Goal: Task Accomplishment & Management: Complete application form

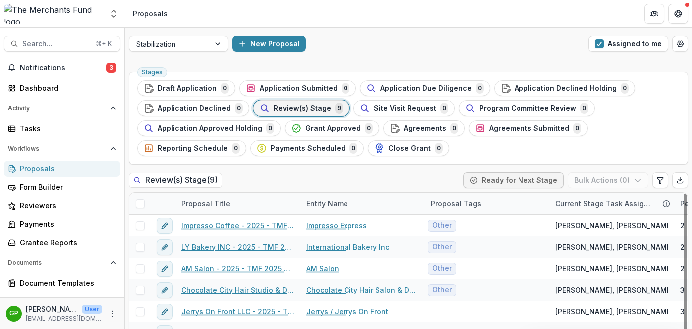
scroll to position [47, 0]
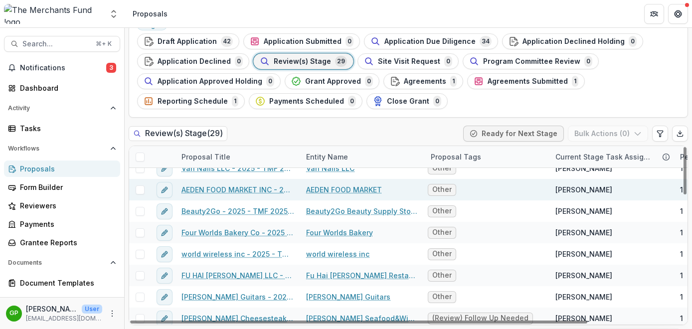
scroll to position [14, 0]
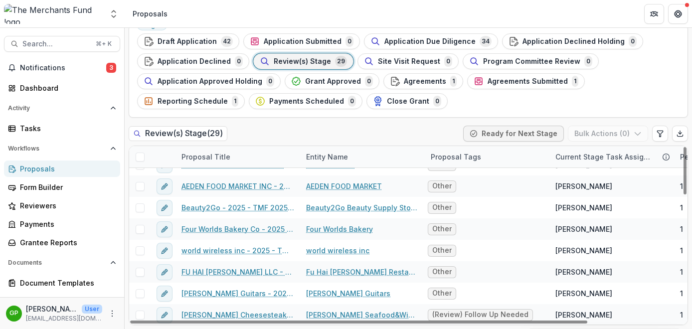
click at [303, 61] on span "Review(s) Stage" at bounding box center [302, 61] width 57 height 8
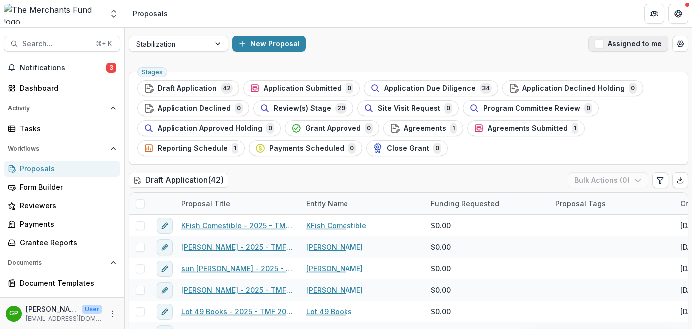
click at [599, 43] on span "button" at bounding box center [598, 43] width 9 height 9
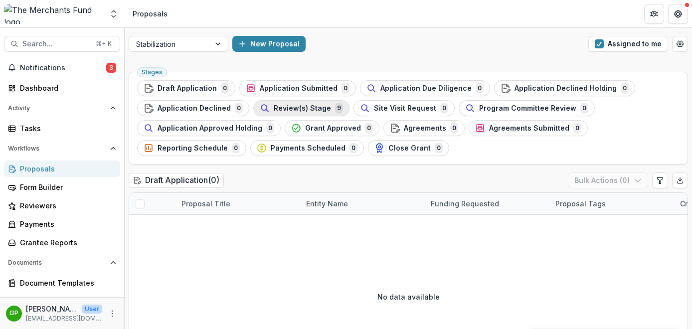
click at [301, 112] on span "Review(s) Stage" at bounding box center [302, 108] width 57 height 8
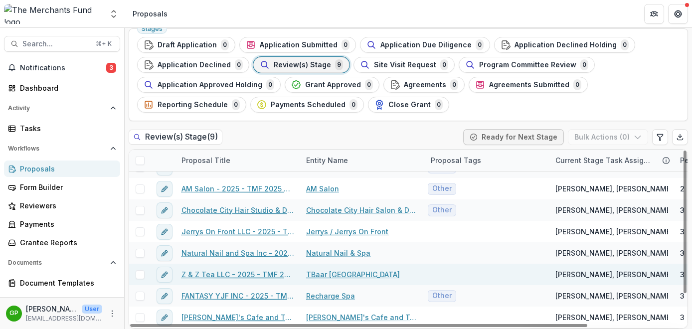
scroll to position [47, 0]
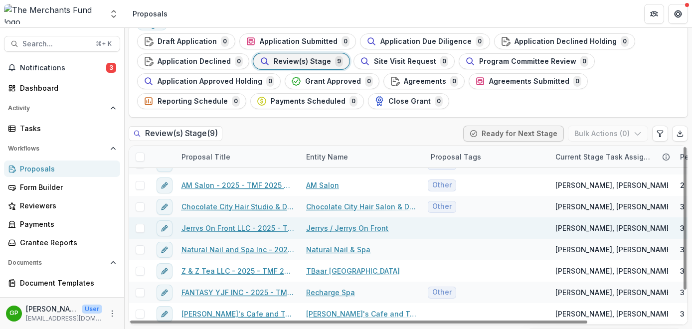
click at [233, 229] on link "Jerrys On Front LLC - 2025 - TMF 2025 Stabilization Grant Program" at bounding box center [237, 228] width 113 height 10
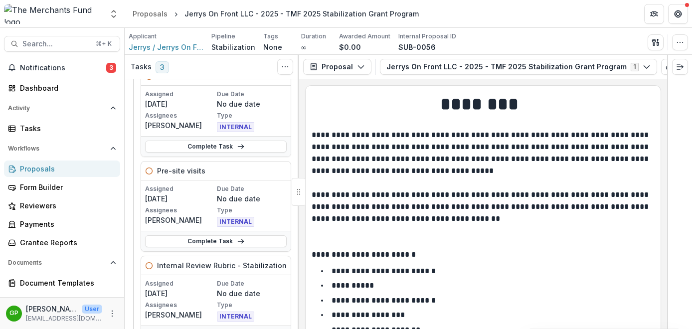
scroll to position [71, 0]
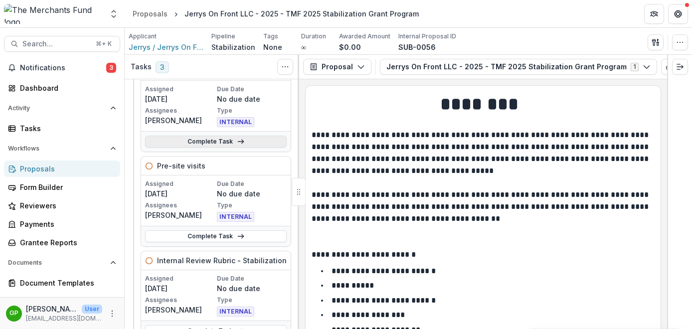
click at [199, 140] on link "Complete Task" at bounding box center [216, 142] width 142 height 12
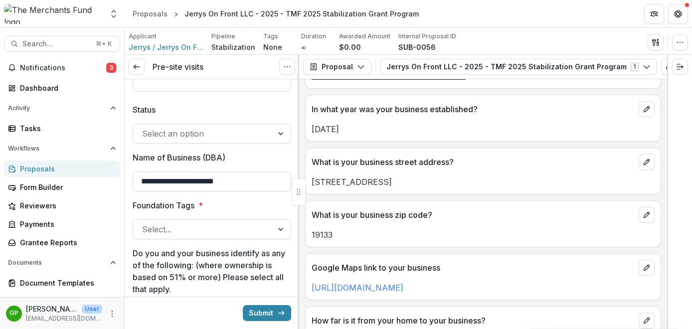
scroll to position [357, 0]
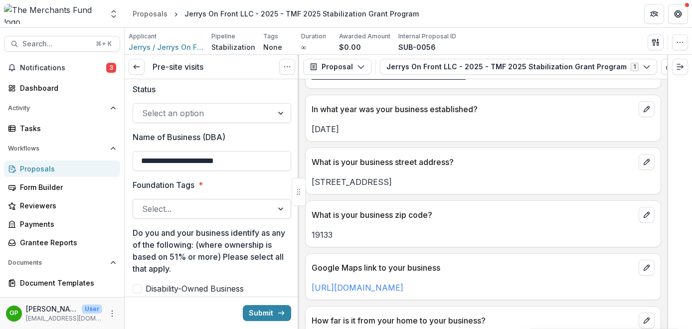
click at [172, 214] on div at bounding box center [203, 209] width 122 height 14
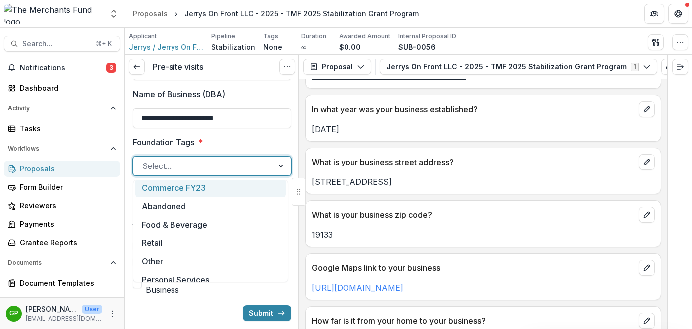
scroll to position [226, 0]
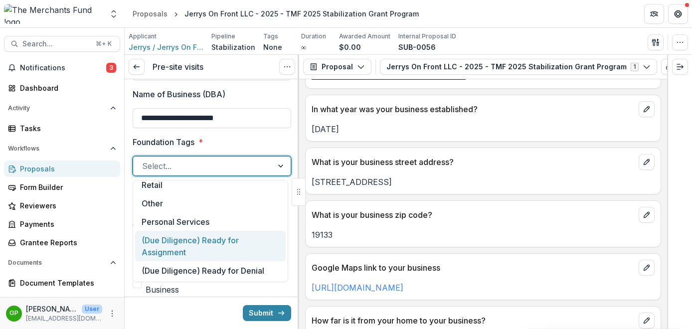
click at [225, 243] on div "(Due Diligence) Ready for Assignment" at bounding box center [210, 246] width 150 height 30
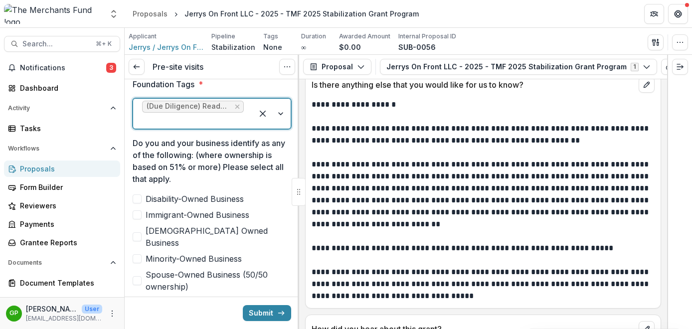
scroll to position [458, 0]
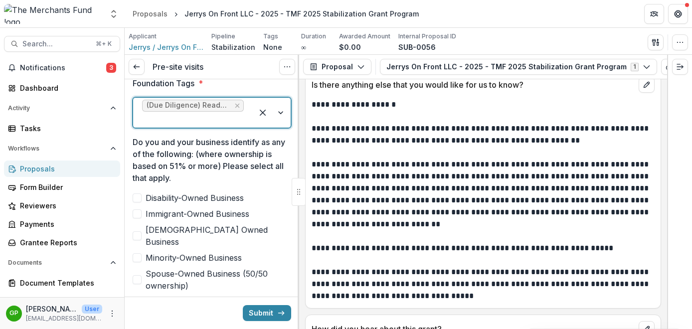
click at [139, 213] on span at bounding box center [137, 213] width 9 height 9
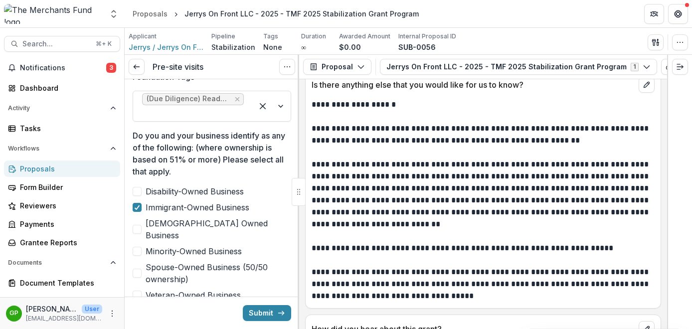
scroll to position [479, 0]
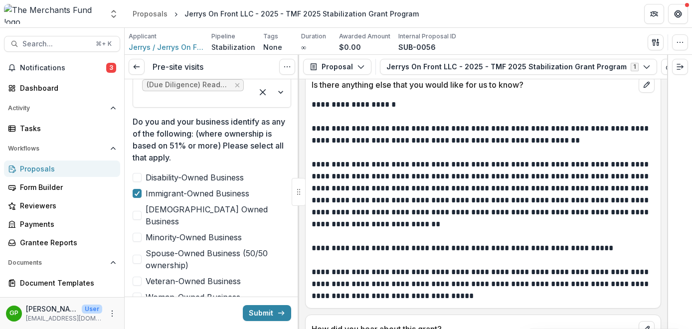
click at [139, 233] on span at bounding box center [137, 237] width 9 height 9
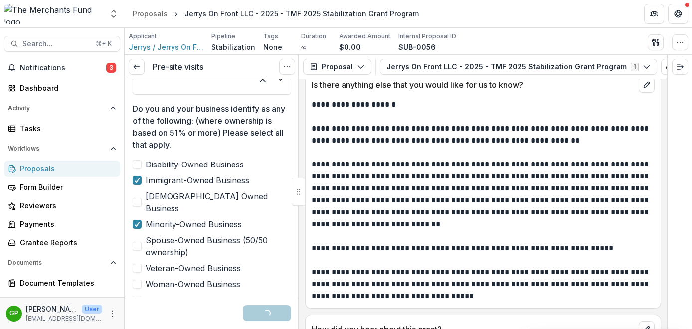
scroll to position [501, 0]
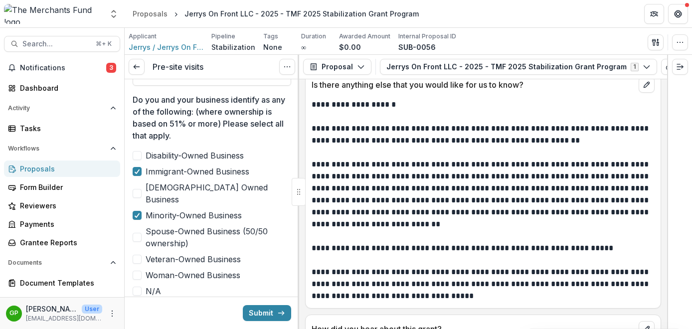
click at [137, 271] on span at bounding box center [137, 275] width 9 height 9
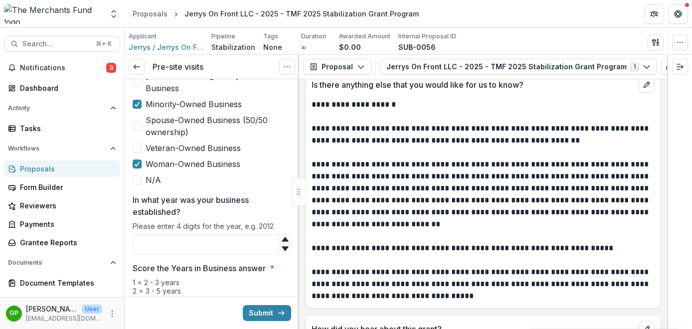
scroll to position [617, 0]
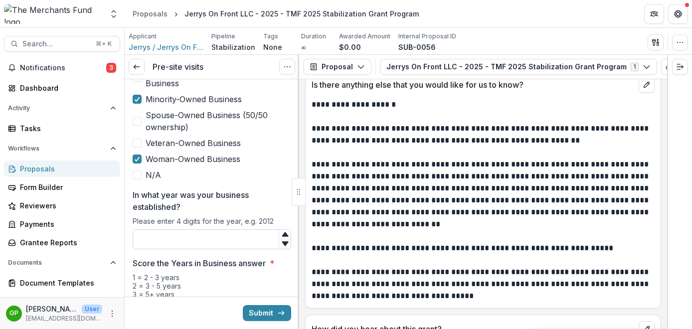
click at [218, 230] on input "In what year was your business established?" at bounding box center [212, 239] width 158 height 20
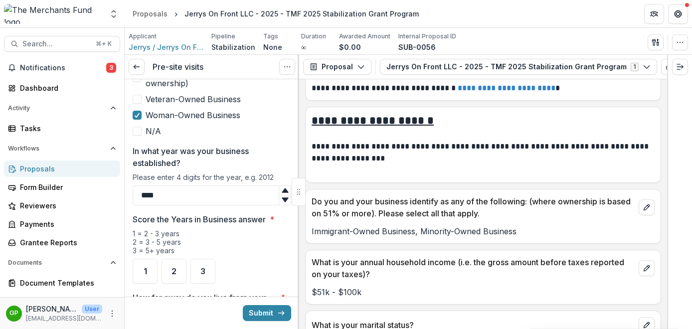
scroll to position [5932, 0]
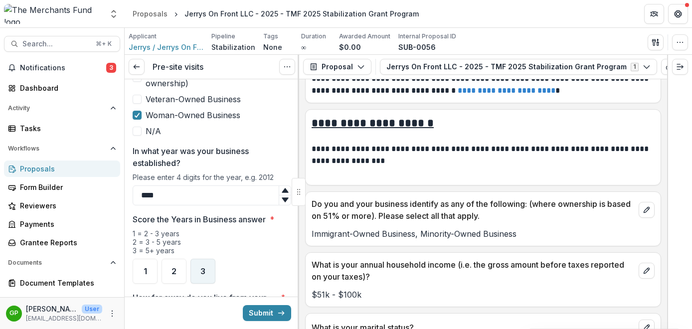
type input "****"
click at [197, 259] on div "3" at bounding box center [202, 271] width 25 height 25
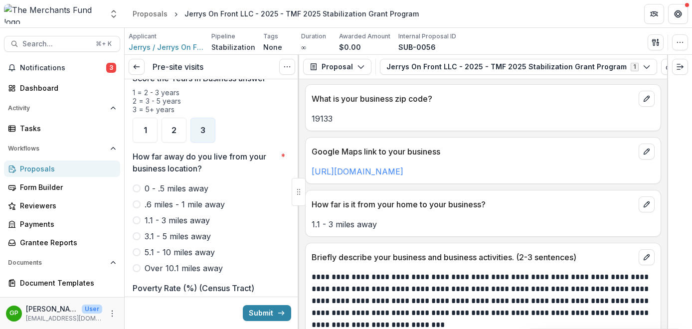
scroll to position [583, 0]
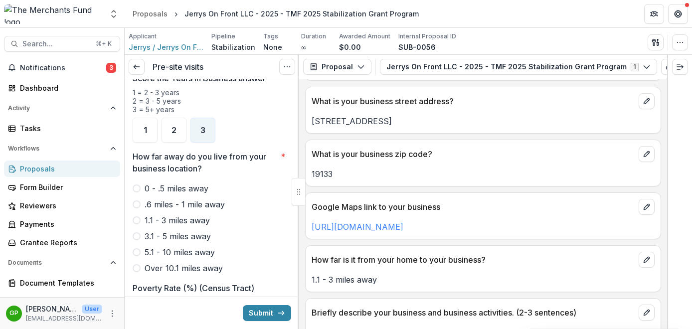
click at [137, 216] on span at bounding box center [137, 220] width 8 height 8
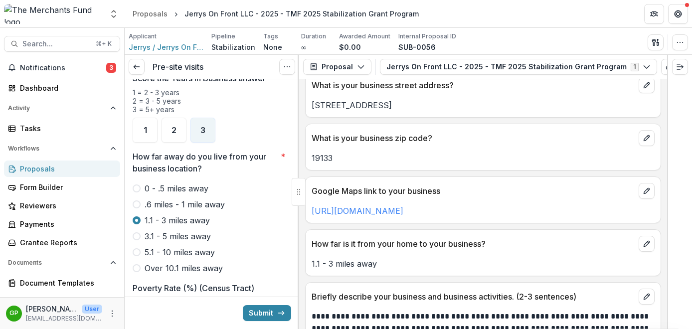
scroll to position [599, 0]
drag, startPoint x: 407, startPoint y: 105, endPoint x: 310, endPoint y: 107, distance: 97.2
click at [310, 107] on div "[STREET_ADDRESS]" at bounding box center [482, 105] width 355 height 12
copy p "[STREET_ADDRESS]"
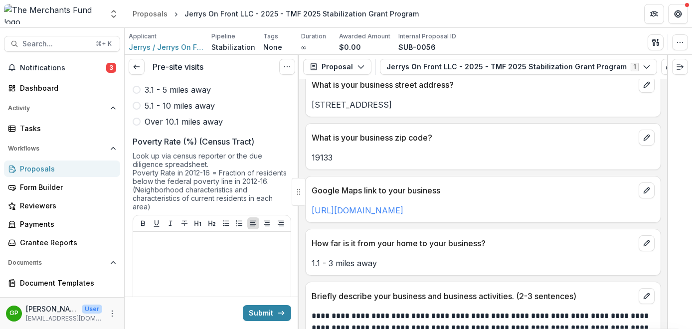
scroll to position [956, 0]
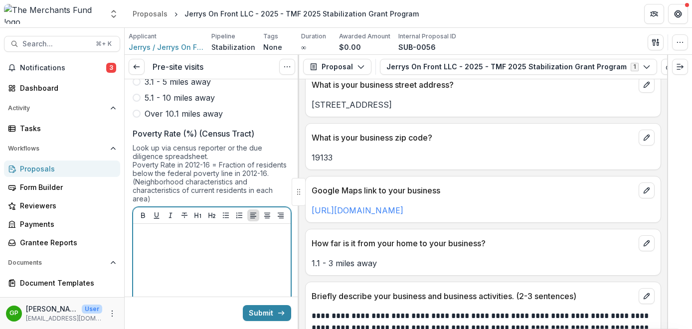
click at [180, 234] on div at bounding box center [211, 302] width 149 height 149
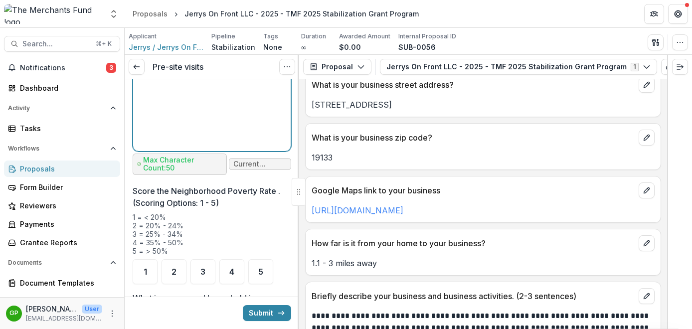
scroll to position [1222, 0]
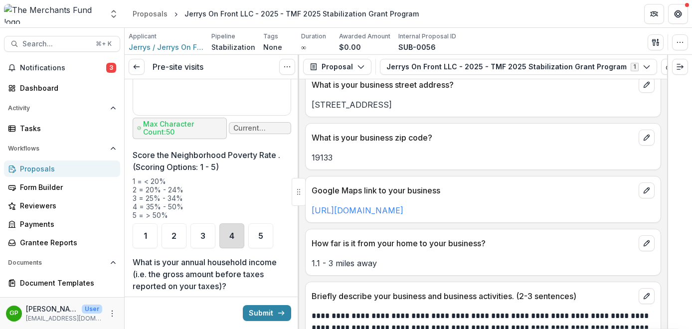
click at [234, 226] on div "4" at bounding box center [231, 235] width 25 height 25
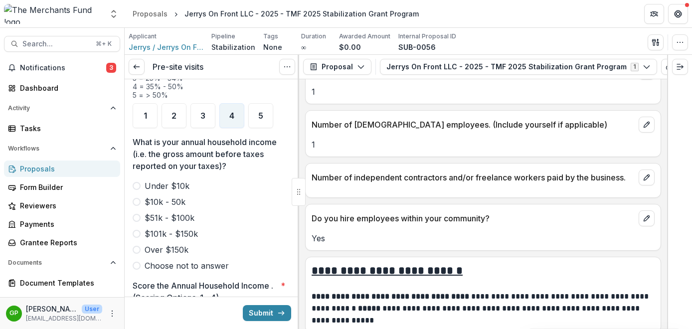
scroll to position [1192, 0]
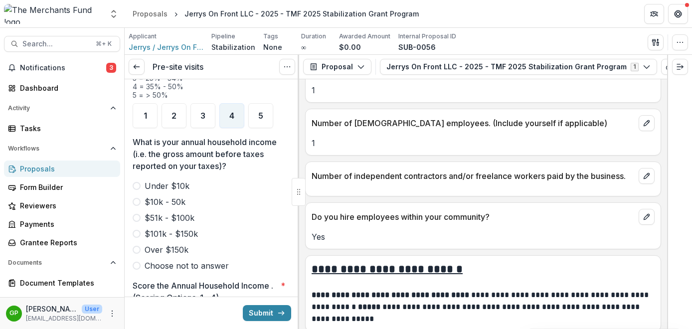
click at [135, 214] on span at bounding box center [137, 218] width 8 height 8
click at [666, 67] on icon "View Attached Files" at bounding box center [668, 67] width 5 height 6
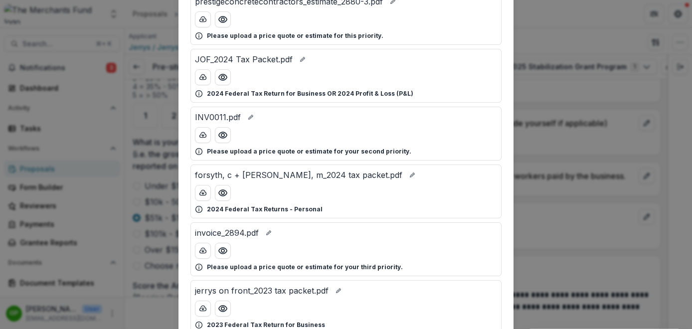
scroll to position [107, 0]
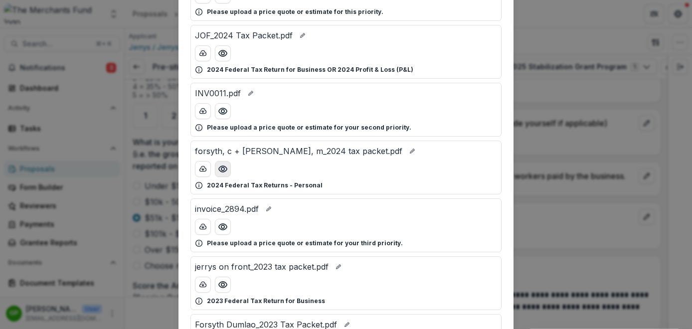
click at [222, 172] on icon "Preview forsyth, c + dumlao, m_2024 tax packet.pdf" at bounding box center [223, 169] width 10 height 10
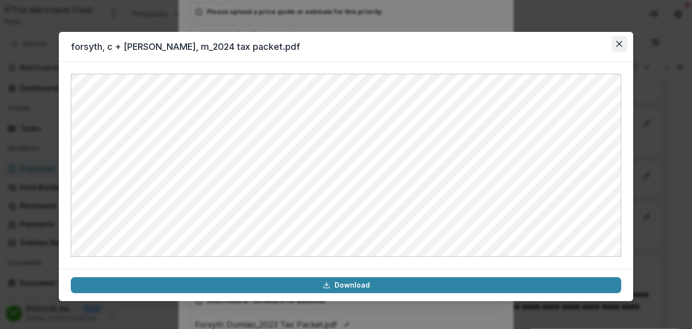
click at [622, 42] on button "Close" at bounding box center [619, 44] width 16 height 16
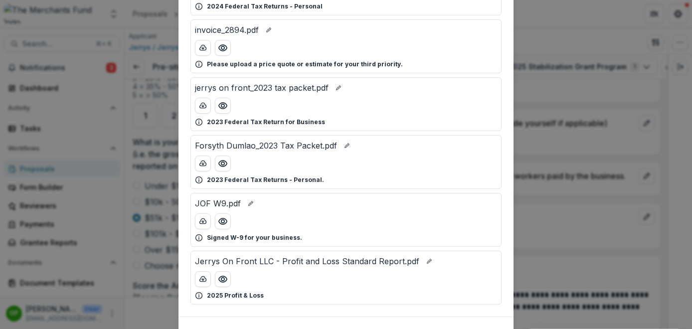
scroll to position [292, 0]
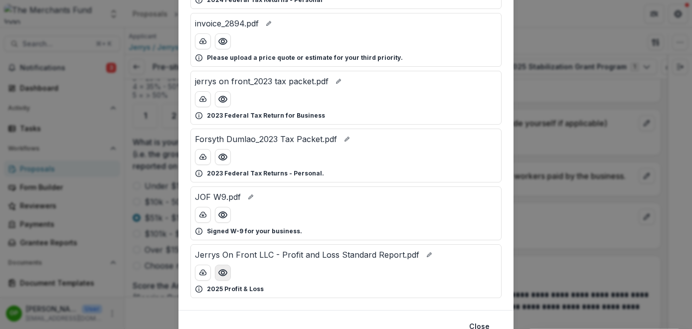
click at [220, 270] on icon "Preview Jerrys On Front LLC - Profit and Loss Standard Report.pdf" at bounding box center [223, 273] width 8 height 6
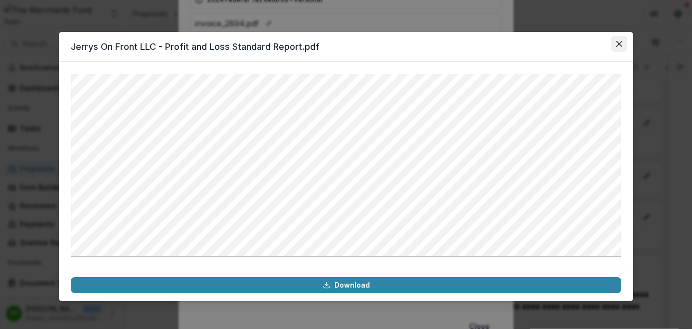
click at [615, 47] on button "Close" at bounding box center [619, 44] width 16 height 16
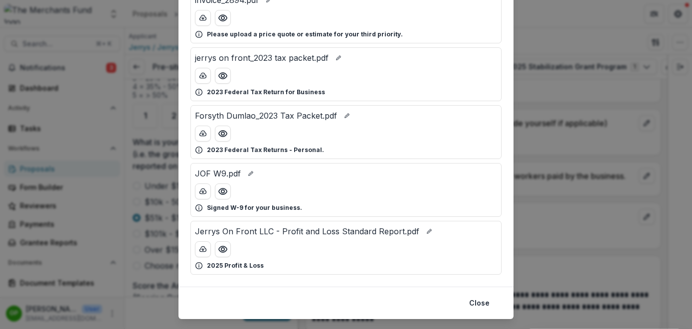
scroll to position [337, 0]
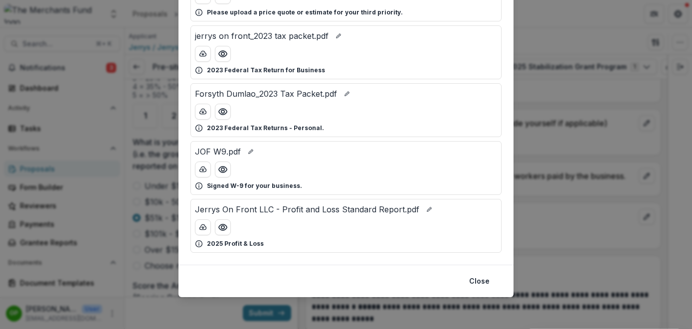
click at [531, 191] on div "Attached Files prestigeconcretecontractors_estimate_2880-3.pdf Please upload a …" at bounding box center [346, 164] width 692 height 329
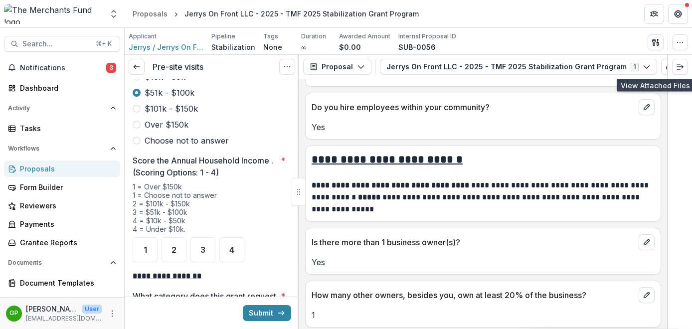
scroll to position [1468, 0]
click at [200, 245] on span "3" at bounding box center [202, 249] width 5 height 8
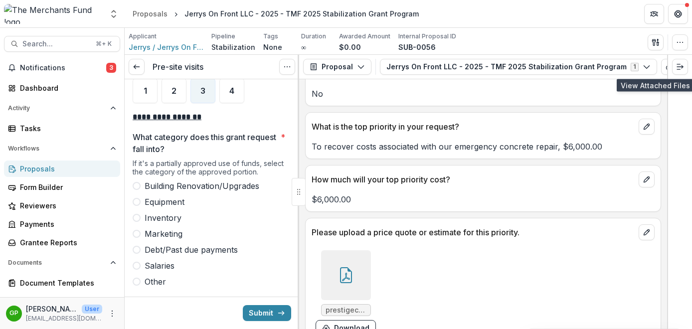
scroll to position [2702, 0]
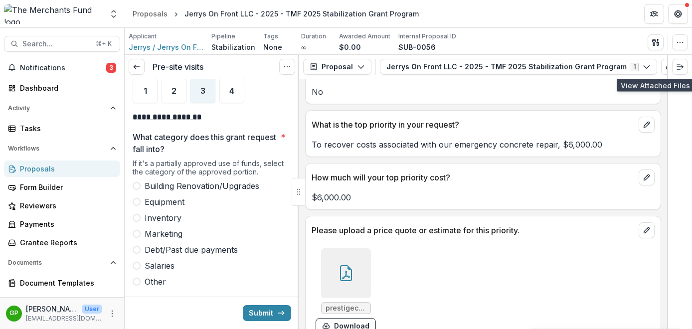
click at [140, 198] on span at bounding box center [137, 202] width 8 height 8
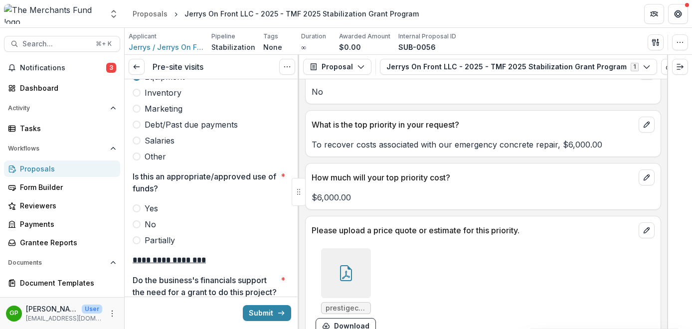
scroll to position [1763, 0]
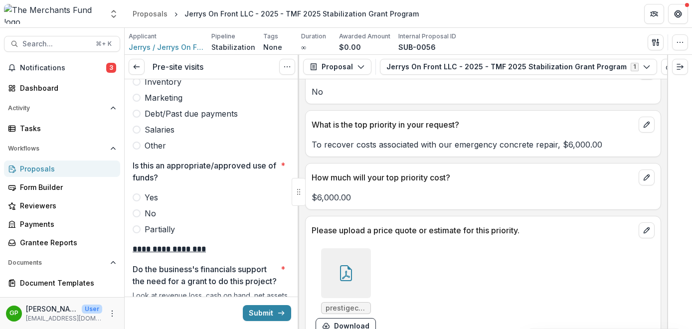
click at [136, 193] on span at bounding box center [137, 197] width 8 height 8
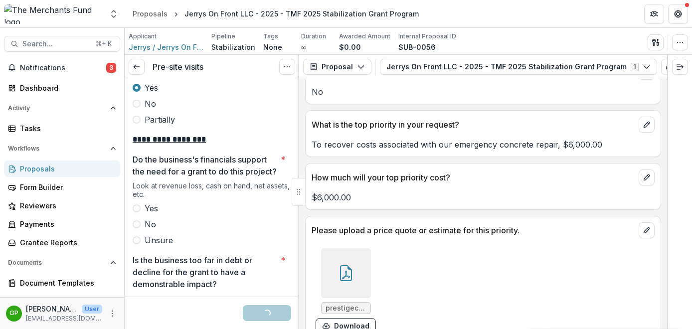
scroll to position [1873, 0]
click at [135, 208] on span at bounding box center [137, 207] width 8 height 8
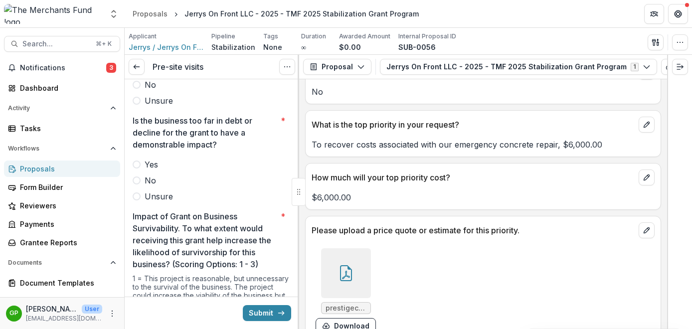
scroll to position [2023, 0]
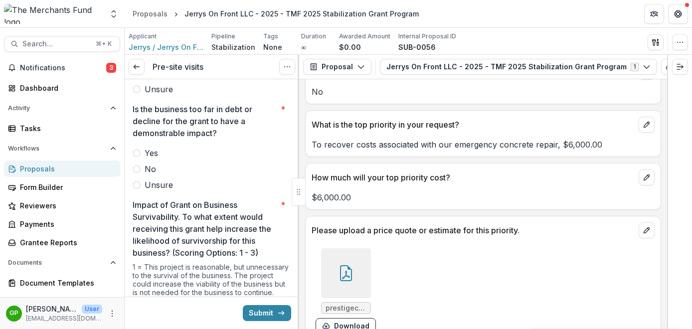
click at [138, 173] on label "No" at bounding box center [212, 169] width 158 height 12
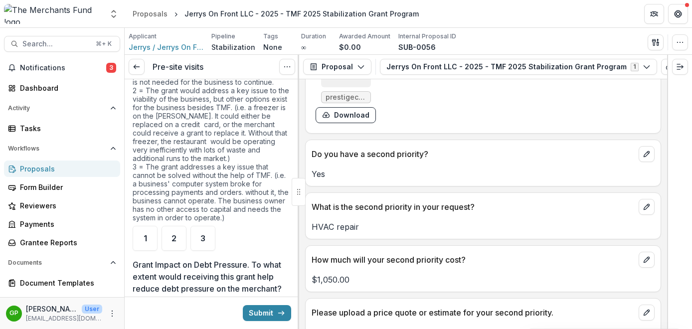
scroll to position [2235, 0]
click at [177, 237] on div "2" at bounding box center [173, 236] width 25 height 25
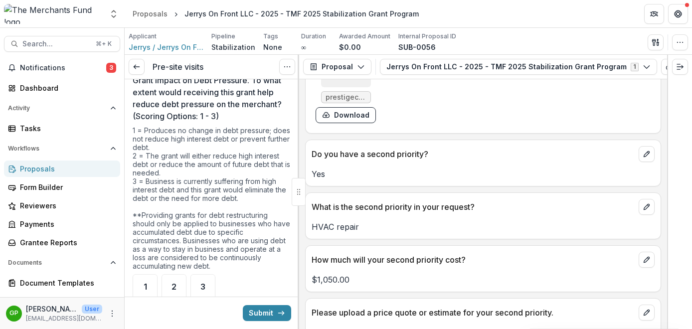
scroll to position [2473, 0]
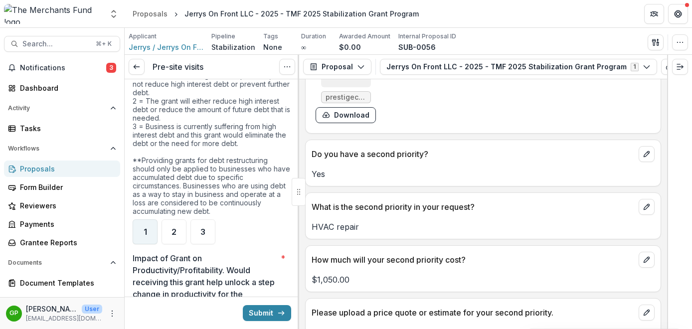
click at [145, 231] on span "1" at bounding box center [145, 232] width 3 height 8
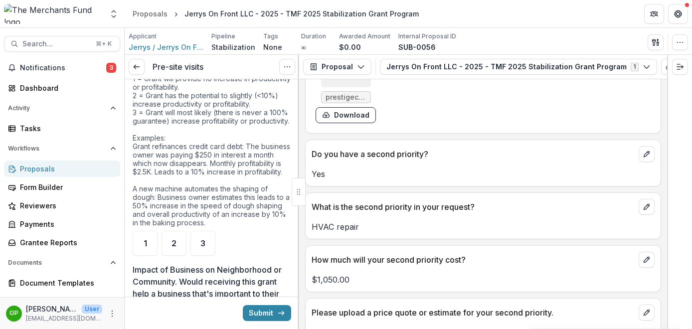
scroll to position [2716, 0]
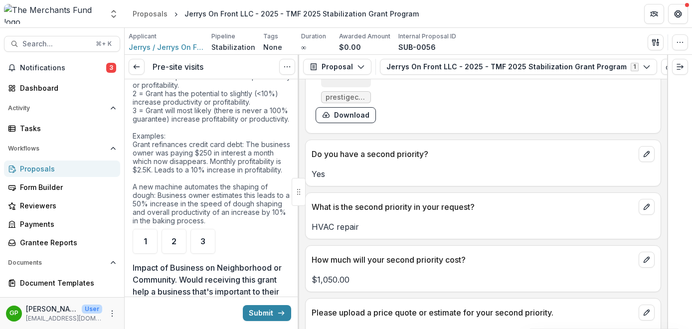
click at [203, 156] on div "1 = Grant will provide no increase in productivity or profitability. 2 = Grant …" at bounding box center [212, 150] width 158 height 156
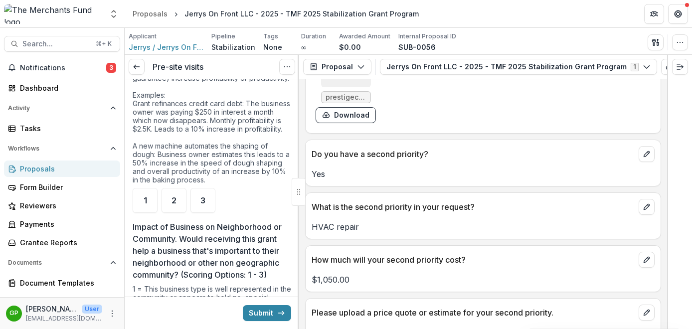
scroll to position [2759, 0]
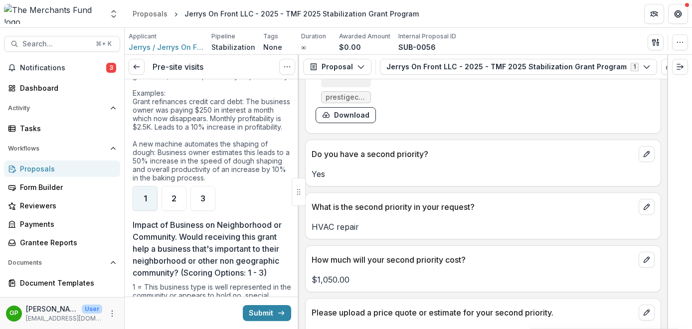
click at [144, 211] on div "1" at bounding box center [145, 198] width 25 height 25
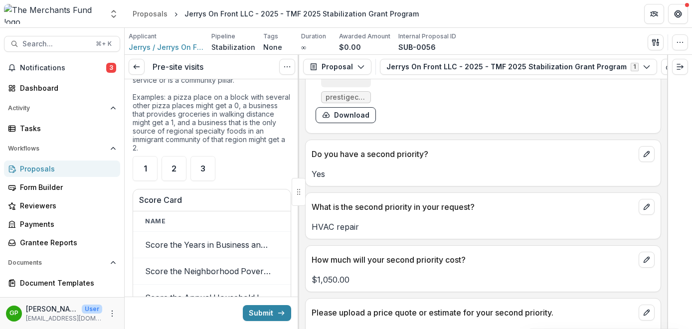
scroll to position [3028, 0]
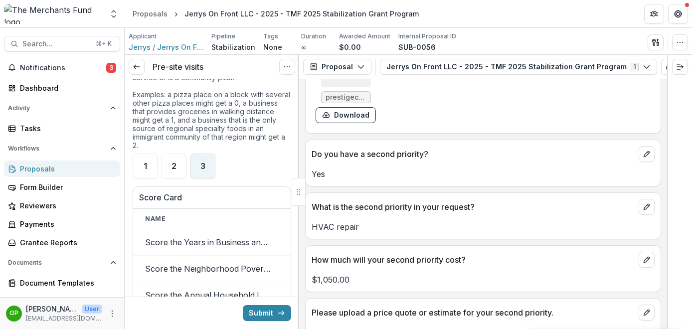
click at [202, 170] on span "3" at bounding box center [202, 166] width 5 height 8
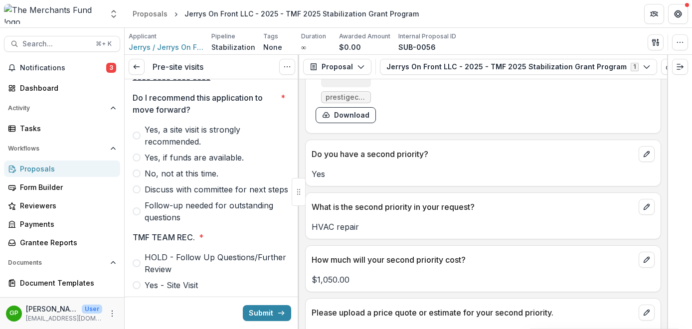
scroll to position [3419, 0]
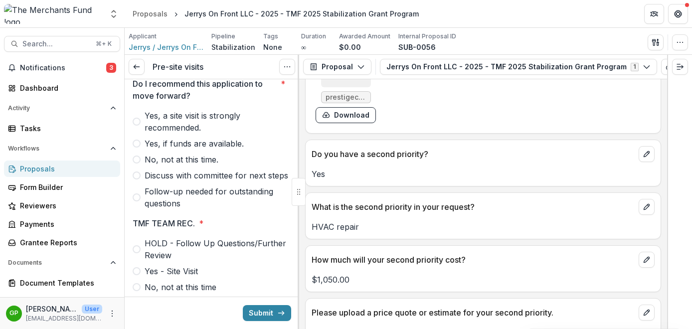
click at [137, 173] on div "Yes, a site visit is strongly recommended. Yes, if funds are available. No, not…" at bounding box center [212, 160] width 158 height 100
click at [136, 148] on span at bounding box center [137, 144] width 8 height 8
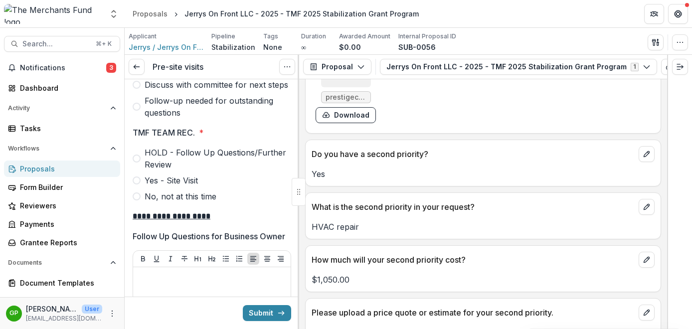
click at [137, 162] on span at bounding box center [137, 158] width 8 height 8
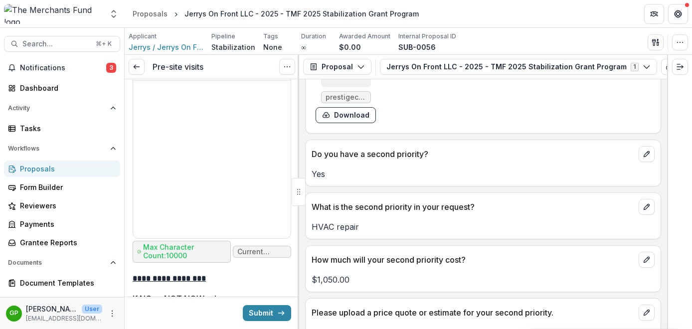
scroll to position [3696, 0]
click at [156, 164] on div at bounding box center [211, 158] width 149 height 149
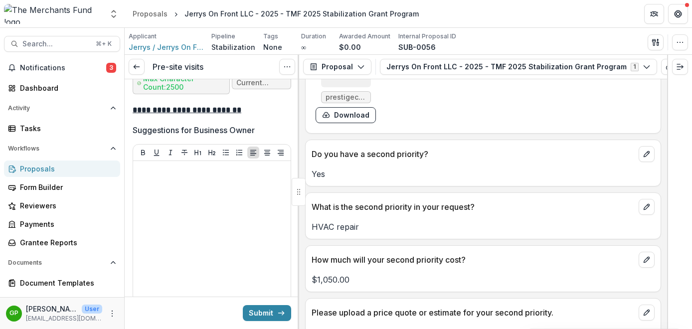
scroll to position [4164, 0]
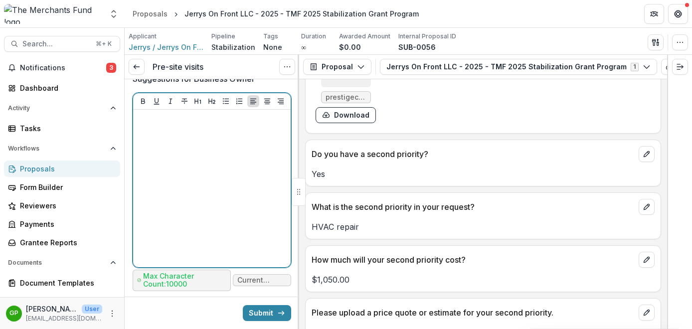
click at [158, 125] on p at bounding box center [211, 119] width 149 height 11
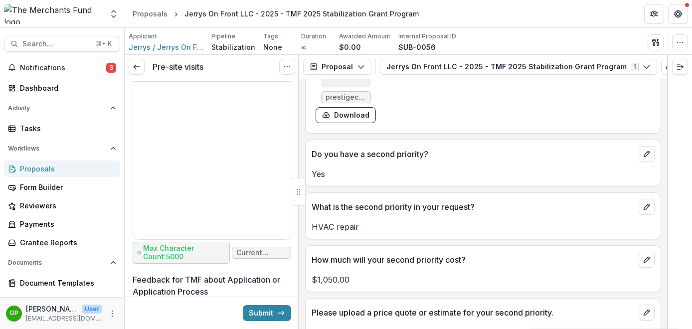
scroll to position [4439, 0]
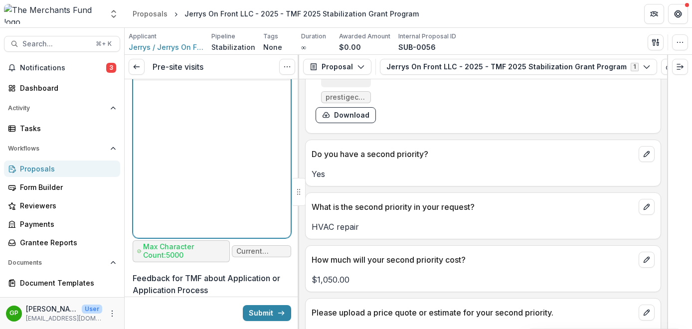
click at [166, 154] on div at bounding box center [211, 158] width 149 height 149
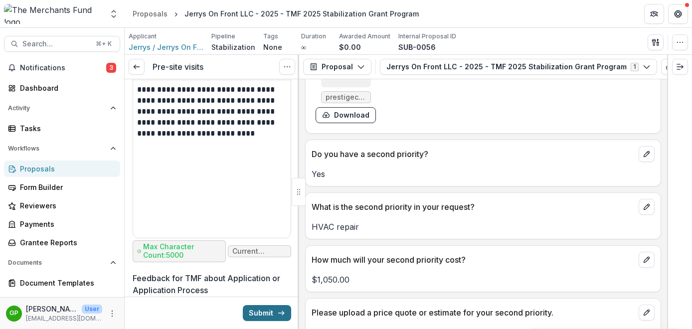
click at [257, 311] on button "Submit" at bounding box center [267, 313] width 48 height 16
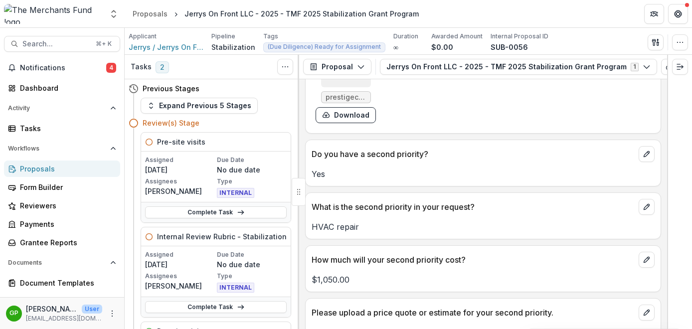
click at [44, 169] on div "Proposals" at bounding box center [66, 168] width 92 height 10
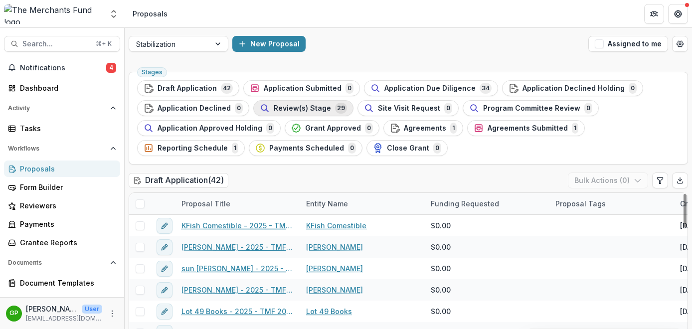
click at [309, 106] on span "Review(s) Stage" at bounding box center [302, 108] width 57 height 8
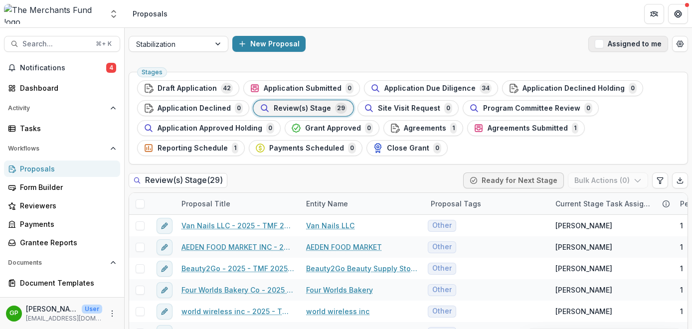
click at [602, 42] on button "Assigned to me" at bounding box center [628, 44] width 80 height 16
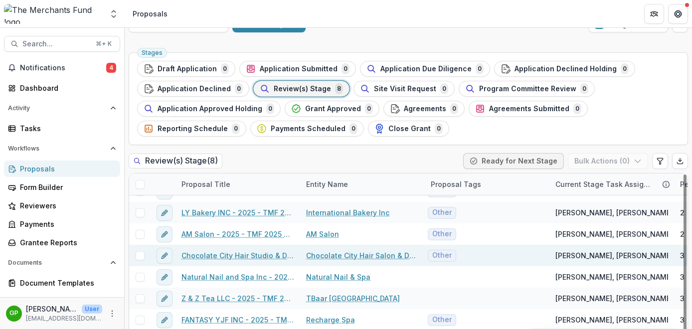
scroll to position [47, 0]
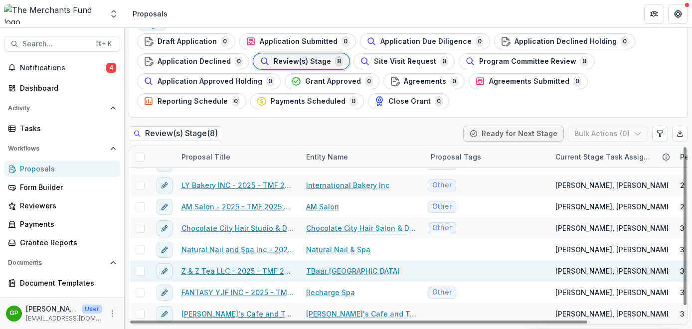
click at [223, 271] on link "Z & Z Tea LLC - 2025 - TMF 2025 Stabilization Grant Program" at bounding box center [237, 271] width 113 height 10
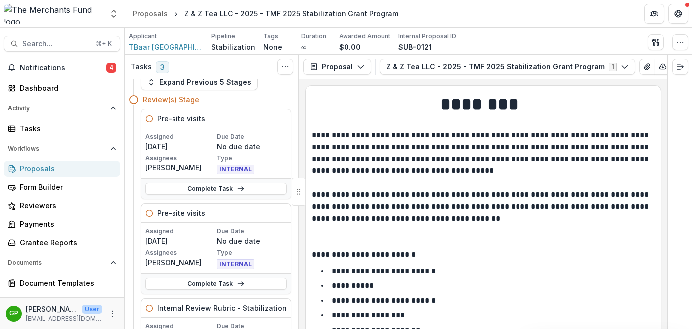
scroll to position [24, 0]
click at [222, 185] on link "Complete Task" at bounding box center [216, 188] width 142 height 12
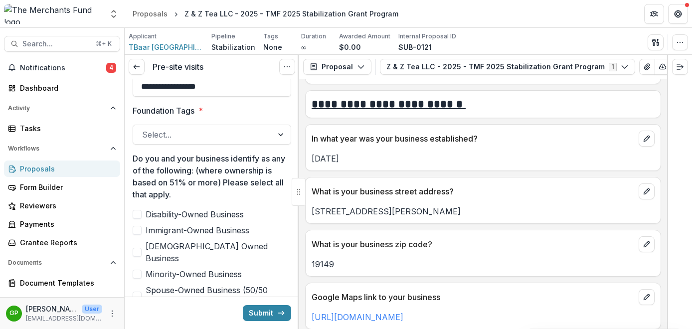
scroll to position [496, 0]
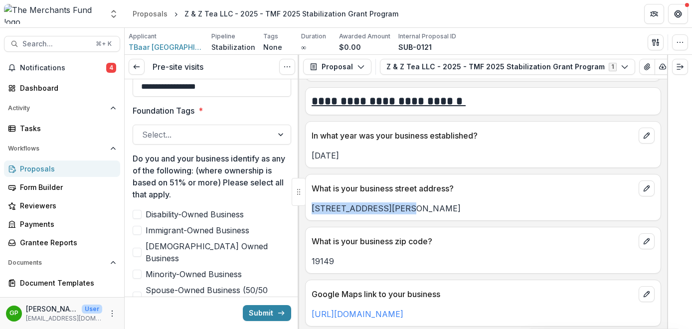
drag, startPoint x: 409, startPoint y: 209, endPoint x: 308, endPoint y: 207, distance: 100.7
click at [308, 207] on div "[STREET_ADDRESS][PERSON_NAME]" at bounding box center [482, 208] width 355 height 12
copy p "[STREET_ADDRESS][PERSON_NAME]"
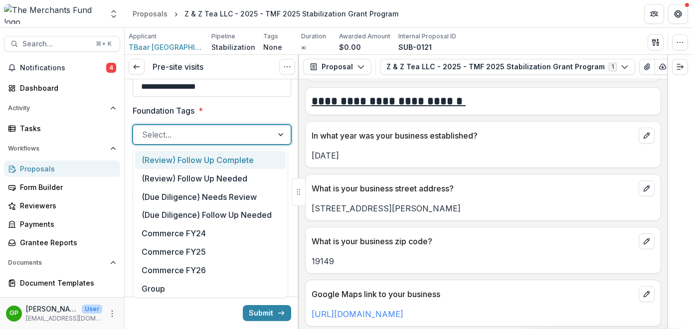
click at [209, 135] on div at bounding box center [203, 135] width 122 height 14
click at [214, 161] on div "(Review) Follow Up Complete" at bounding box center [210, 160] width 150 height 18
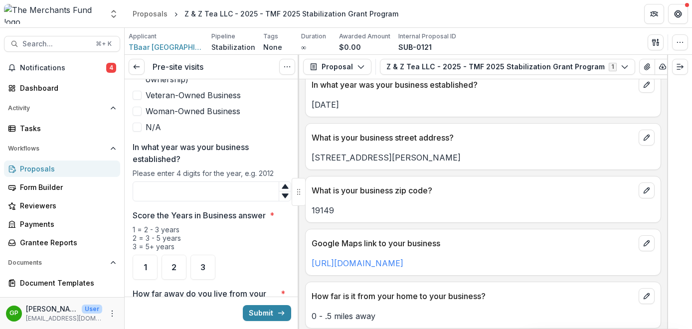
scroll to position [548, 0]
click at [219, 181] on input "In what year was your business established?" at bounding box center [212, 191] width 158 height 20
type input "****"
click at [199, 255] on div "3" at bounding box center [202, 267] width 25 height 25
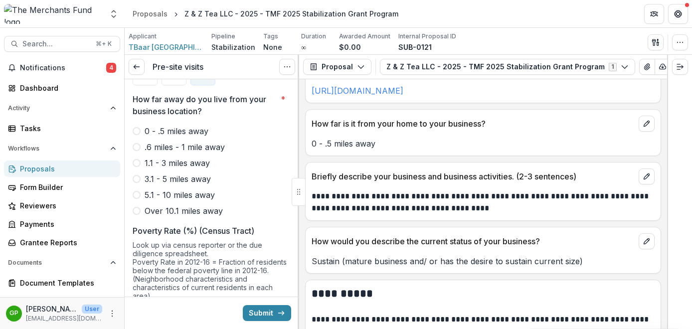
scroll to position [729, 0]
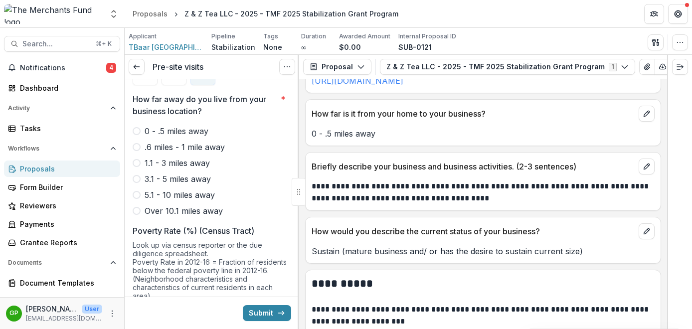
click at [136, 127] on span at bounding box center [137, 131] width 8 height 8
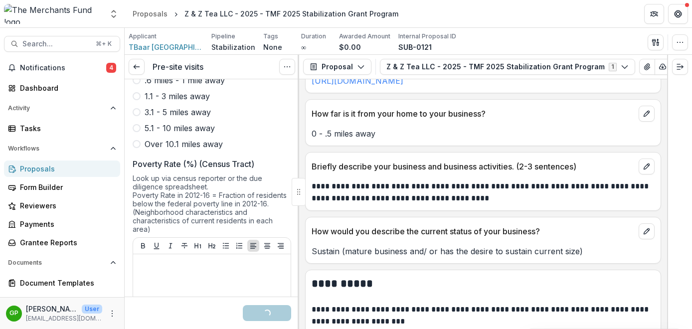
scroll to position [983, 0]
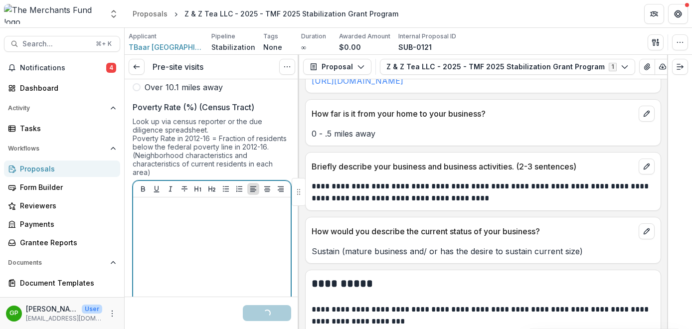
click at [177, 205] on div at bounding box center [211, 275] width 149 height 149
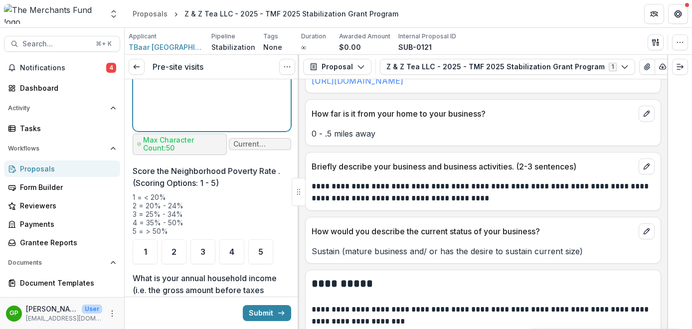
scroll to position [1216, 0]
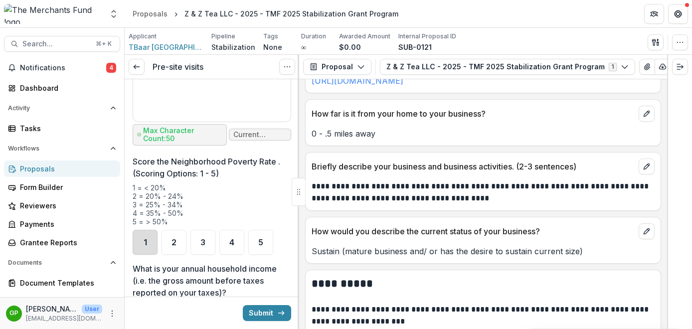
click at [143, 235] on div "1" at bounding box center [145, 242] width 25 height 25
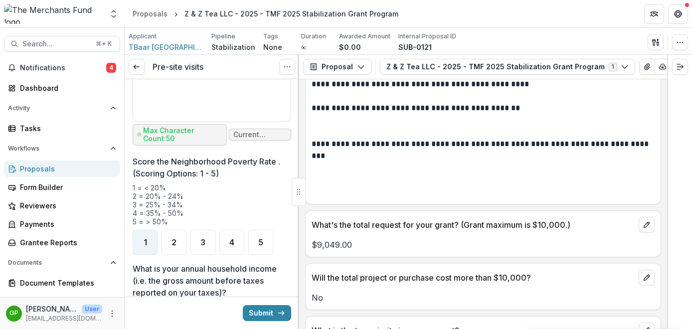
scroll to position [2221, 0]
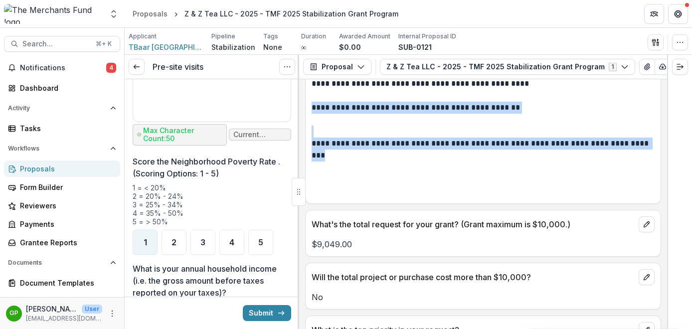
drag, startPoint x: 334, startPoint y: 209, endPoint x: 307, endPoint y: 143, distance: 71.5
click at [307, 143] on div "**********" at bounding box center [482, 132] width 355 height 132
copy div "**********"
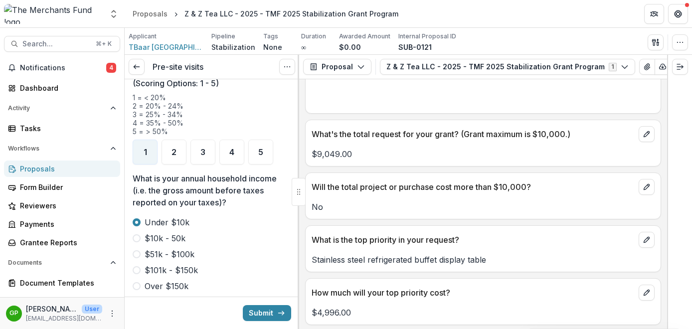
scroll to position [2359, 0]
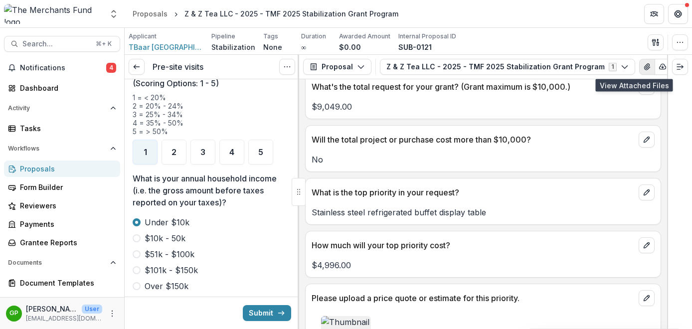
click at [639, 71] on button "View Attached Files" at bounding box center [647, 67] width 16 height 16
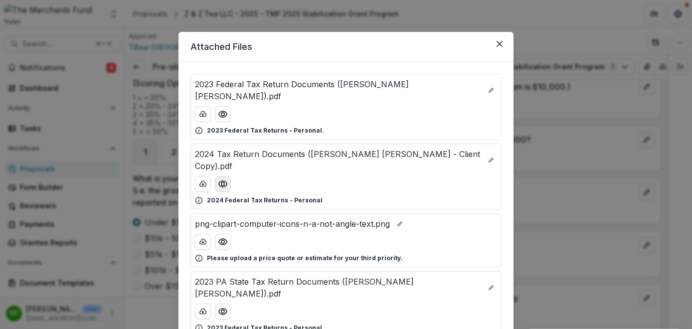
click at [226, 179] on icon "Preview 2024 Tax Return Documents (Zheng Ding Liang - Client Copy).pdf" at bounding box center [223, 184] width 10 height 10
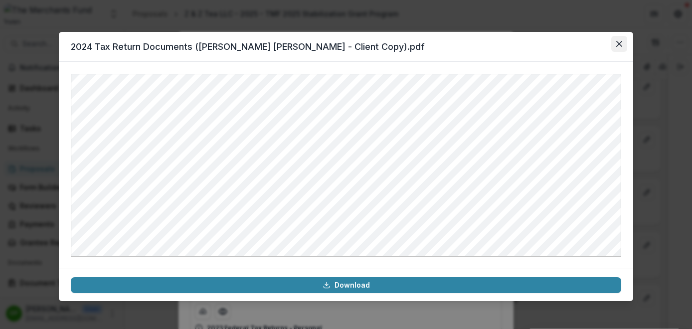
click at [623, 43] on button "Close" at bounding box center [619, 44] width 16 height 16
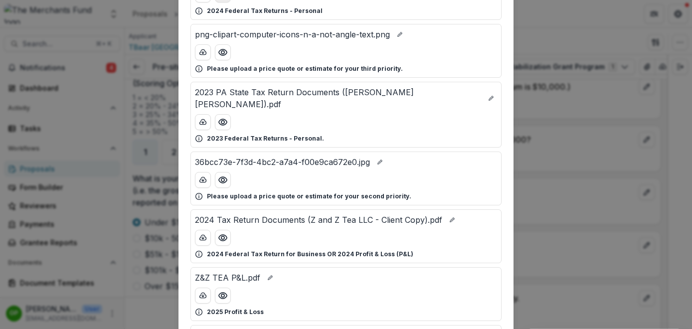
scroll to position [190, 0]
click at [222, 232] on icon "Preview 2024 Tax Return Documents (Z and Z Tea LLC - Client Copy).pdf" at bounding box center [223, 237] width 10 height 10
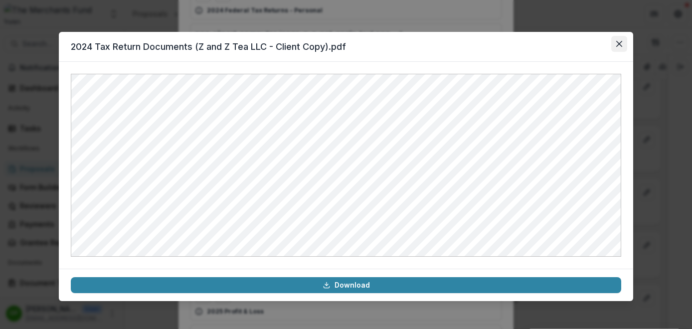
click at [618, 46] on icon "Close" at bounding box center [619, 44] width 6 height 6
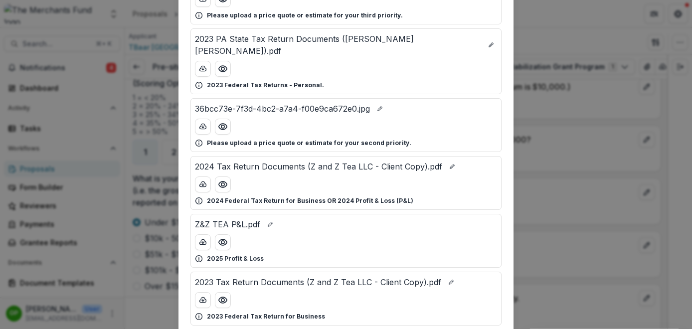
scroll to position [245, 0]
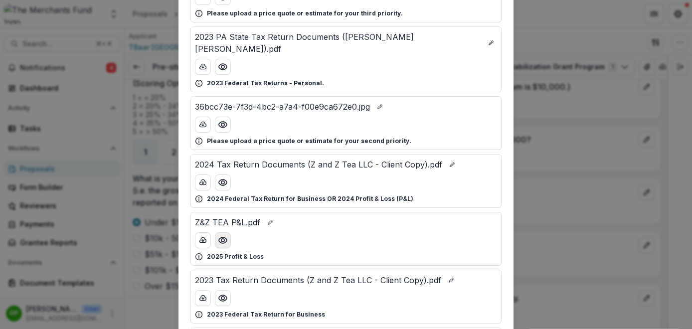
click at [222, 235] on icon "Preview Z&Z TEA P&L.pdf" at bounding box center [223, 240] width 10 height 10
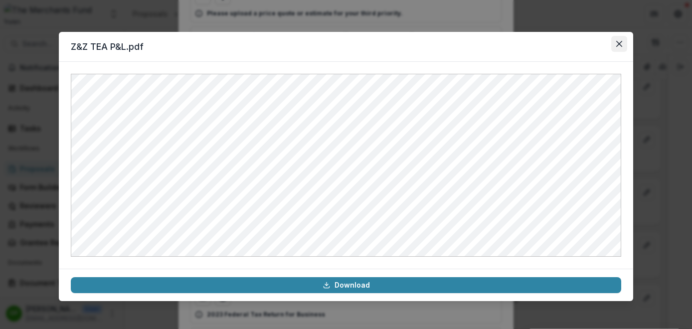
click at [620, 43] on icon "Close" at bounding box center [619, 44] width 6 height 6
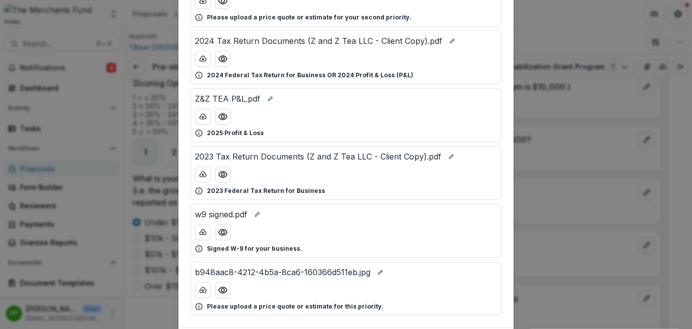
scroll to position [386, 0]
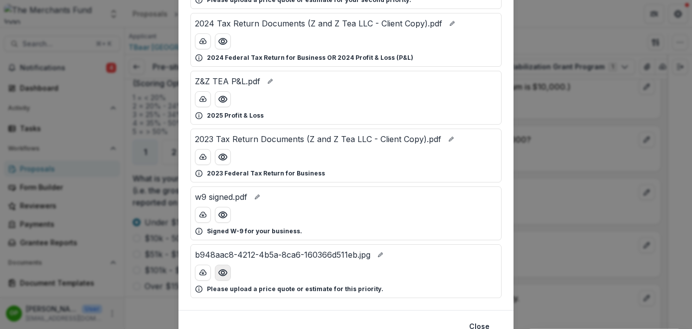
click at [224, 268] on icon "Preview b948aac8-4212-4b5a-8ca6-160366d511eb.jpg" at bounding box center [223, 273] width 10 height 10
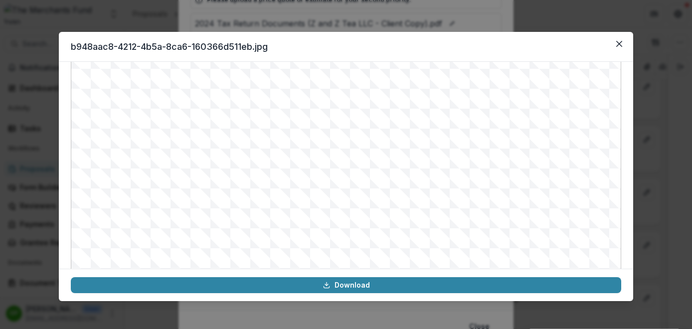
scroll to position [113, 0]
click at [618, 41] on icon "Close" at bounding box center [619, 44] width 6 height 6
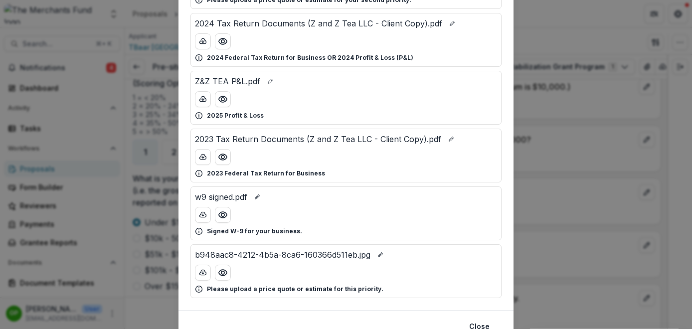
click at [539, 131] on div "Attached Files 2023 Federal Tax Return Documents ([PERSON_NAME] [PERSON_NAME]).…" at bounding box center [346, 164] width 692 height 329
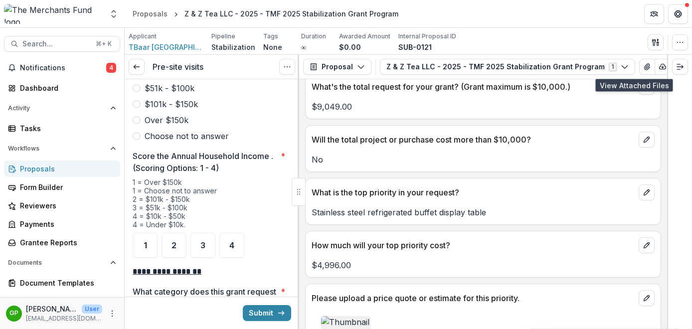
scroll to position [1482, 0]
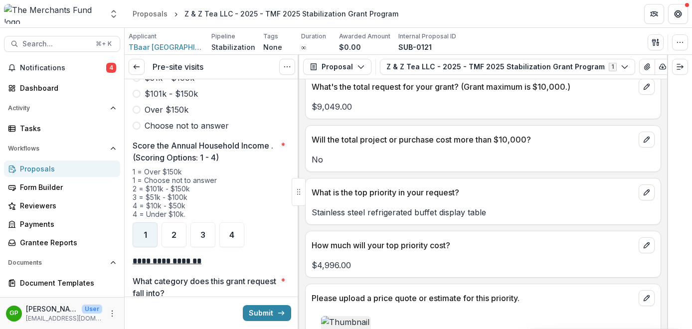
click at [147, 227] on div "1" at bounding box center [145, 234] width 25 height 25
click at [237, 225] on div "4" at bounding box center [231, 234] width 25 height 25
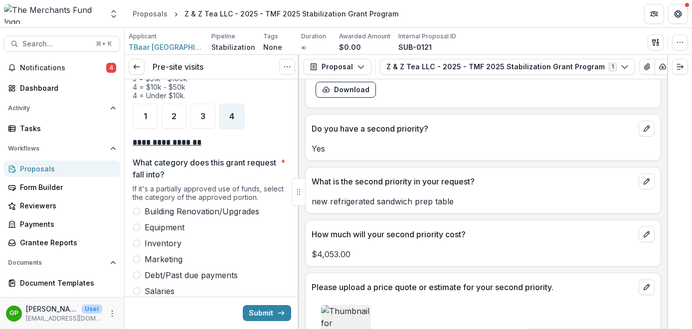
scroll to position [2663, 0]
click at [139, 223] on span at bounding box center [137, 227] width 8 height 8
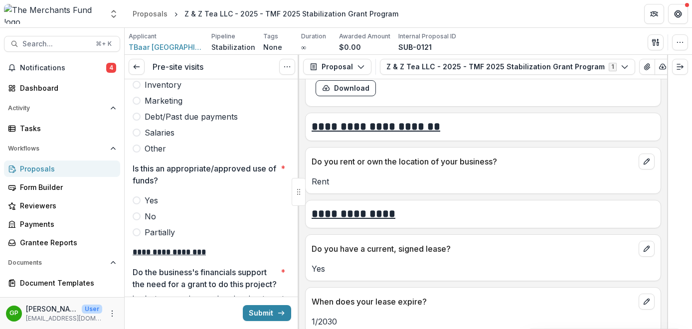
scroll to position [3150, 0]
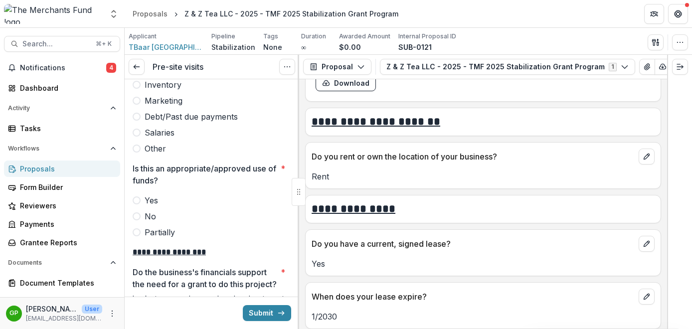
click at [138, 196] on span at bounding box center [137, 200] width 8 height 8
